Goal: Task Accomplishment & Management: Manage account settings

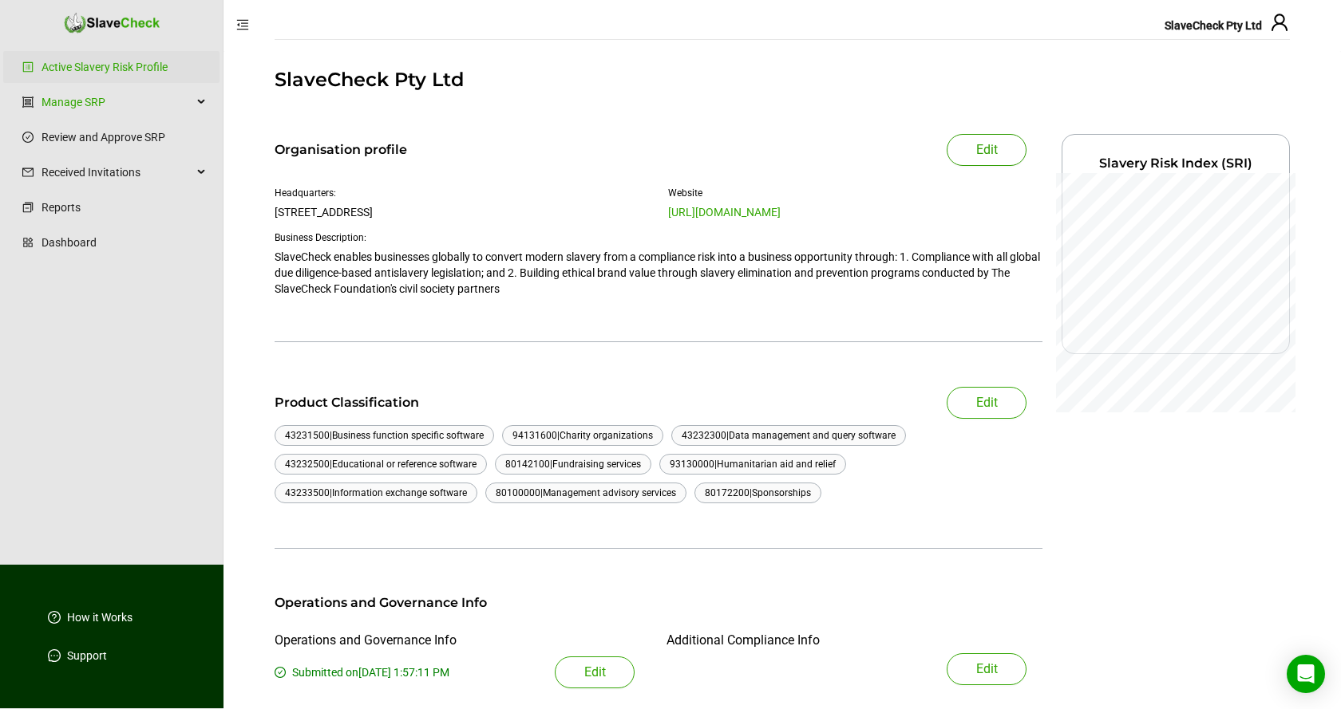
click at [989, 148] on span "Edit" at bounding box center [987, 149] width 22 height 19
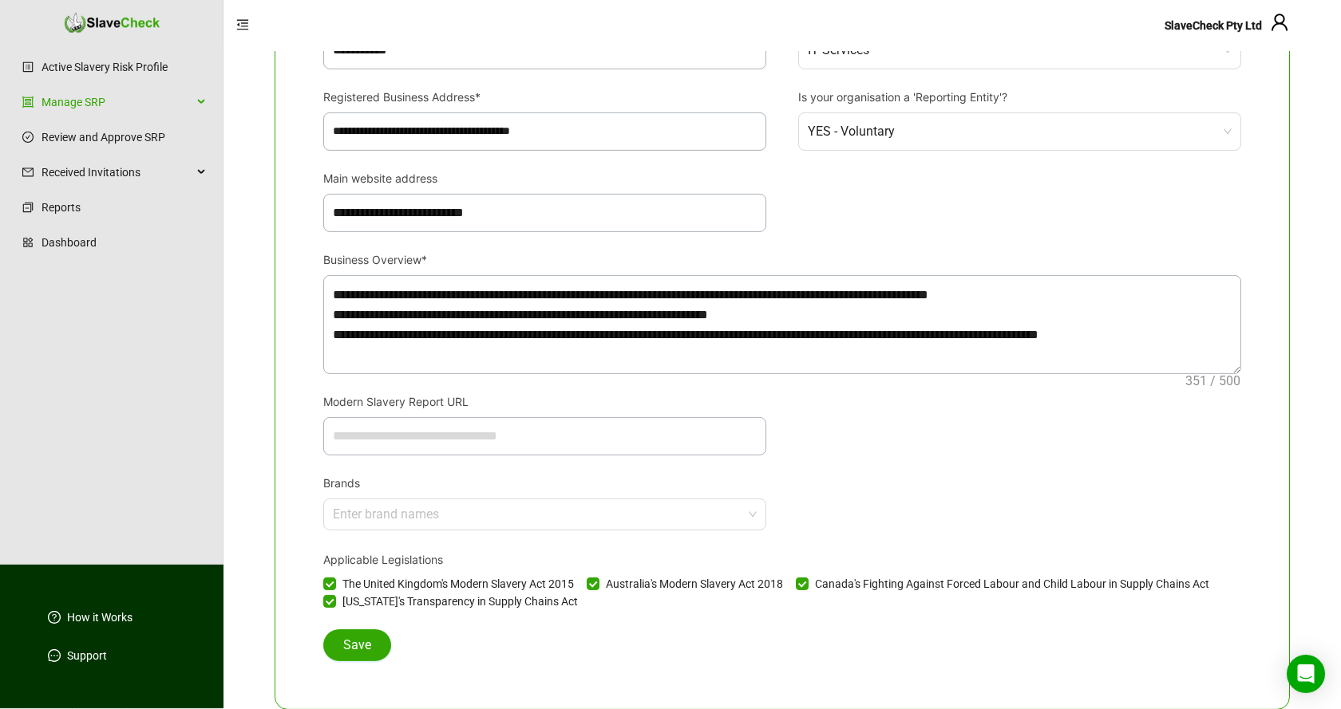
scroll to position [490, 0]
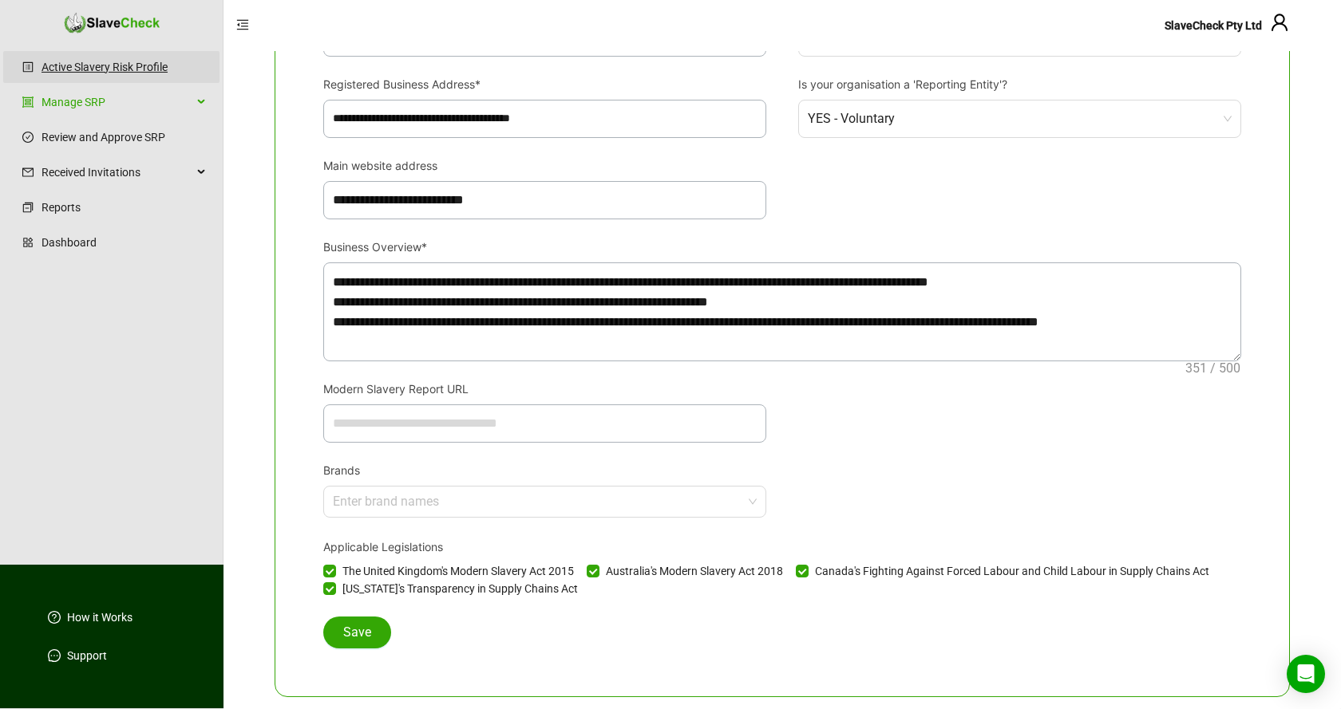
click at [101, 65] on link "Active Slavery Risk Profile" at bounding box center [123, 67] width 165 height 32
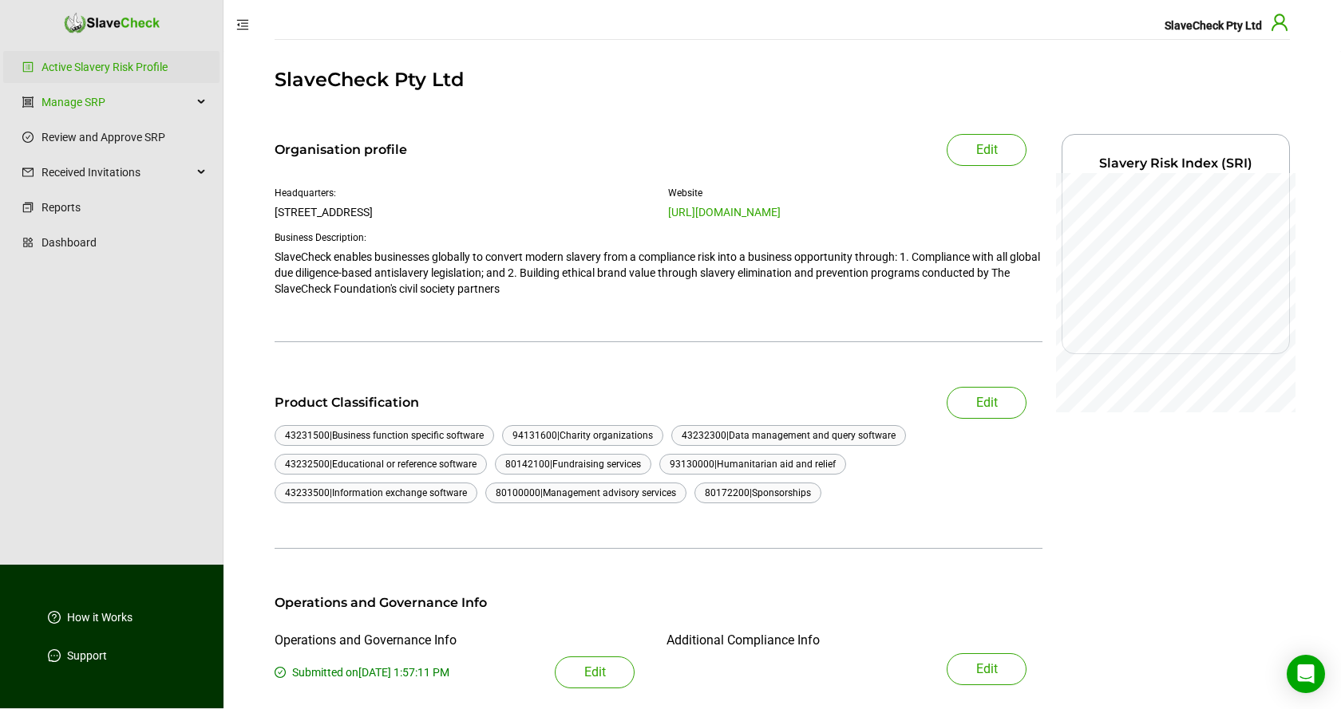
click at [1277, 27] on icon "user" at bounding box center [1279, 22] width 19 height 19
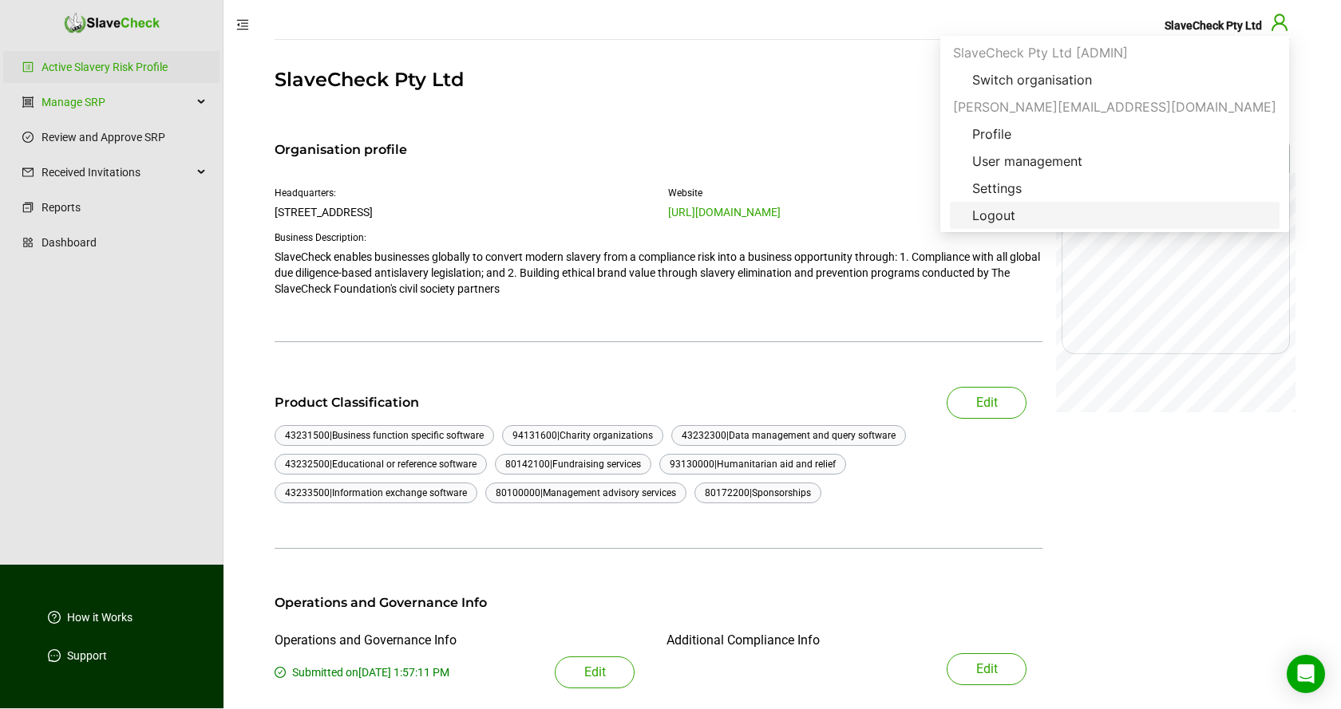
click at [1028, 216] on span "Logout" at bounding box center [993, 215] width 69 height 19
